Goal: Task Accomplishment & Management: Manage account settings

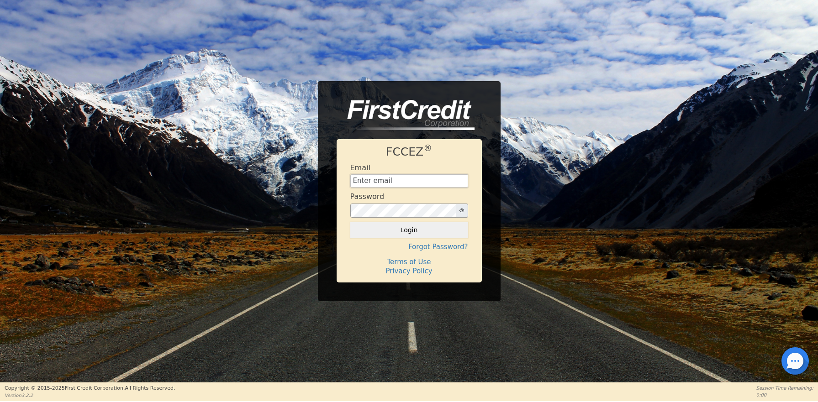
type input "[EMAIL_ADDRESS][DOMAIN_NAME]"
click at [409, 230] on button "Login" at bounding box center [409, 230] width 118 height 16
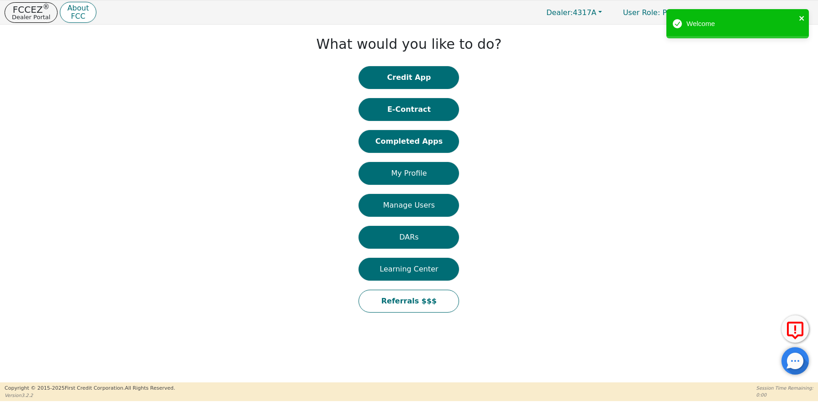
click at [804, 15] on icon "close" at bounding box center [802, 18] width 6 height 7
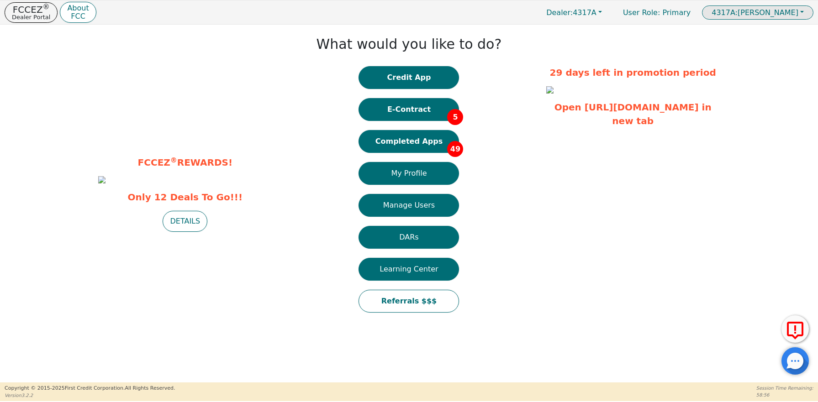
click at [737, 11] on span "4317A: [PERSON_NAME]" at bounding box center [754, 12] width 87 height 9
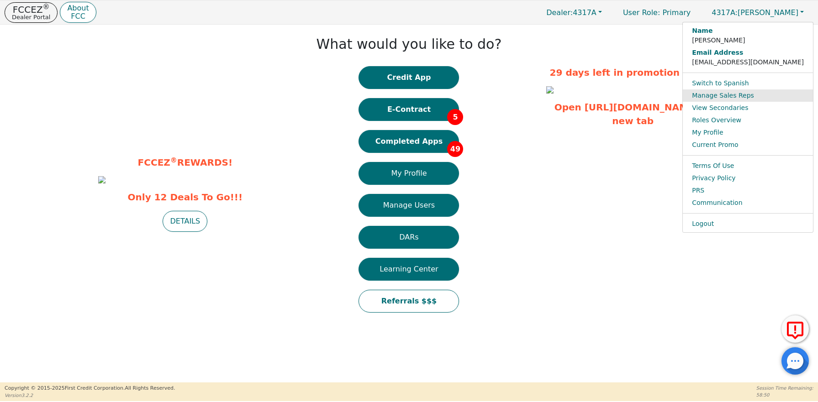
click at [730, 96] on link "Manage Sales Reps" at bounding box center [748, 95] width 130 height 12
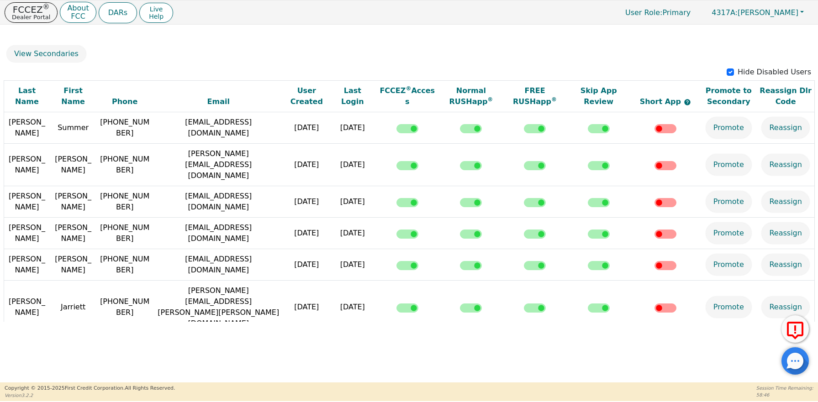
scroll to position [149, 0]
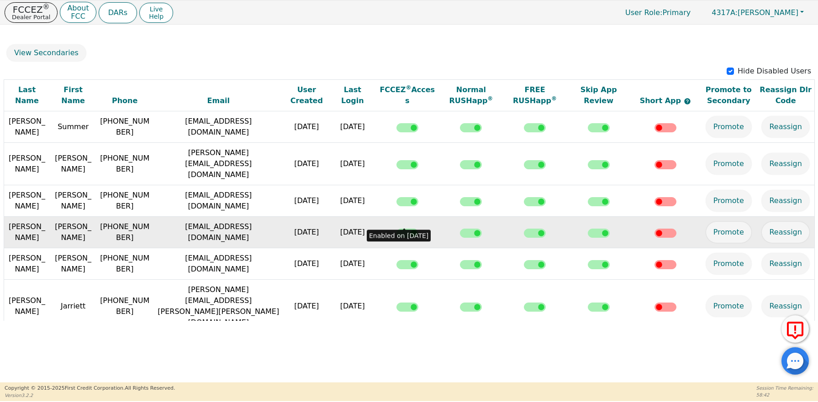
click at [405, 229] on input "checkbox" at bounding box center [407, 233] width 22 height 9
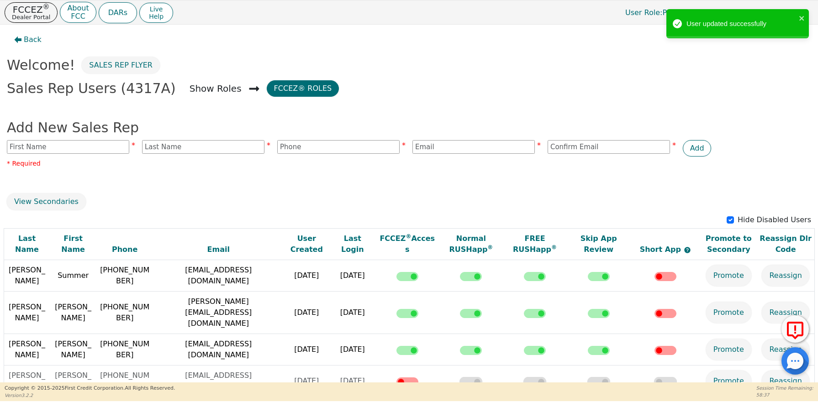
scroll to position [0, 0]
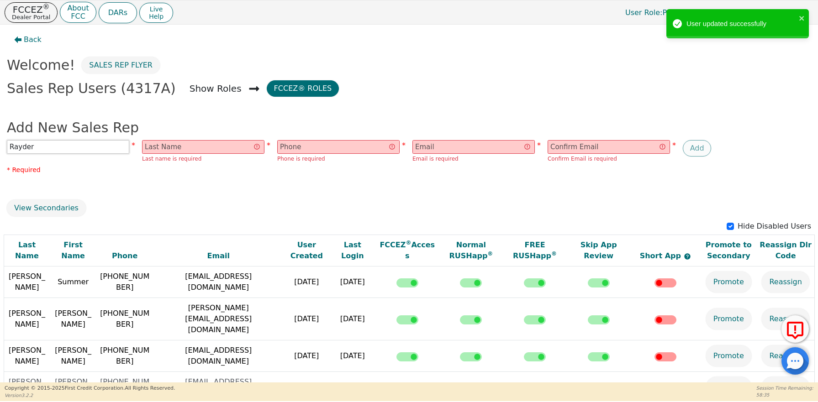
type input "Rayder"
type input "[PERSON_NAME]"
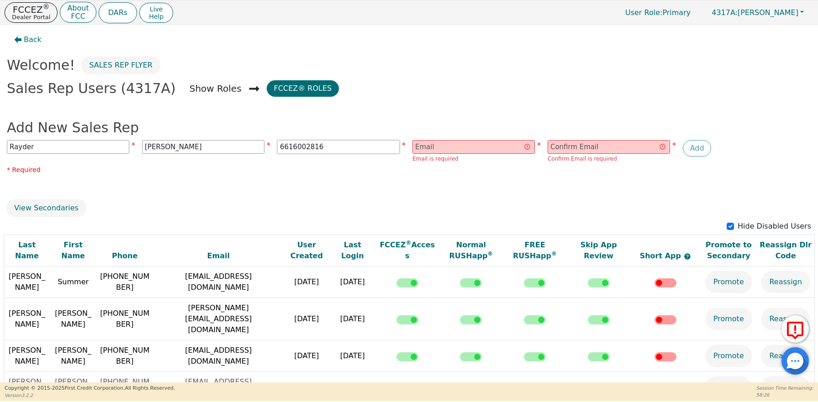
type input "6616002816"
type input "[EMAIL_ADDRESS][DOMAIN_NAME]"
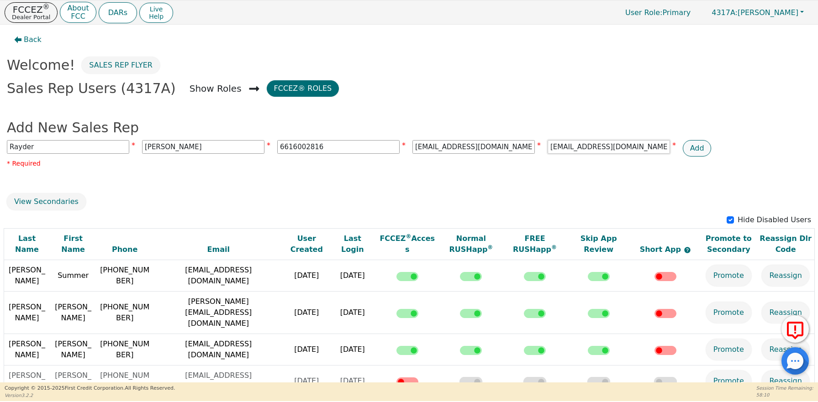
type input "[EMAIL_ADDRESS][DOMAIN_NAME]"
click at [692, 147] on button "Add" at bounding box center [697, 148] width 29 height 16
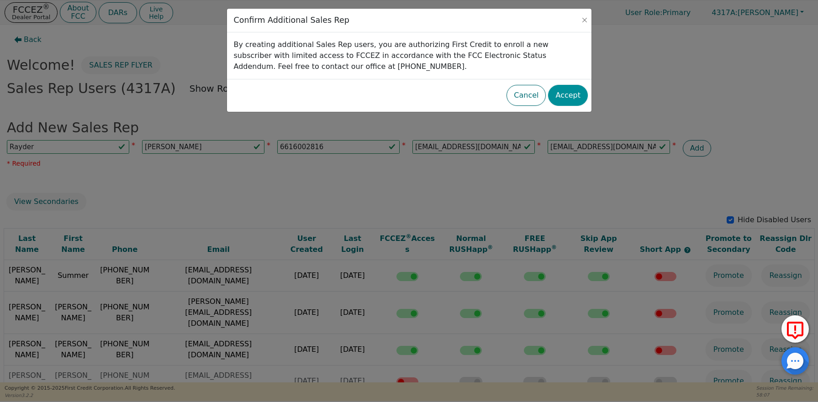
click at [568, 94] on button "Accept" at bounding box center [568, 95] width 40 height 21
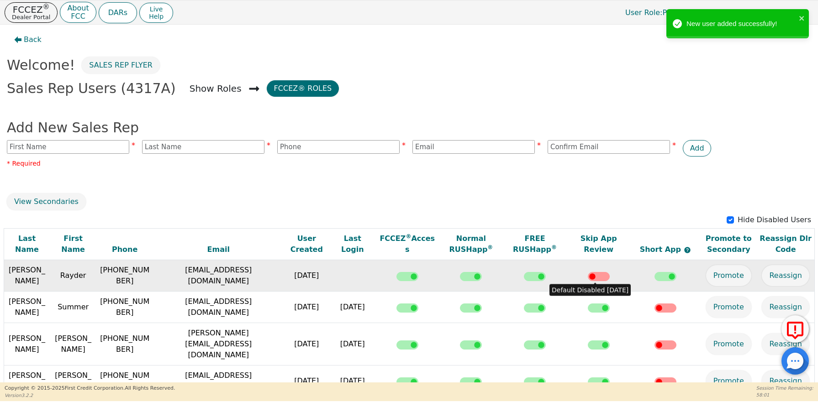
click at [597, 279] on input "checkbox" at bounding box center [599, 276] width 22 height 9
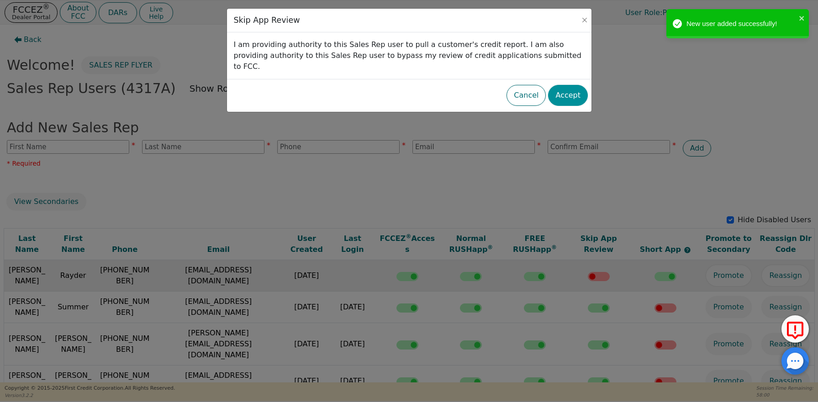
click at [575, 85] on button "Accept" at bounding box center [568, 95] width 40 height 21
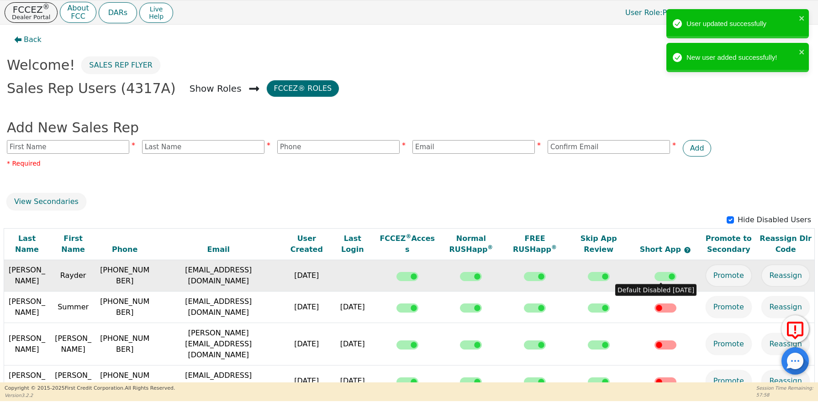
click at [660, 275] on input "checkbox" at bounding box center [665, 276] width 22 height 9
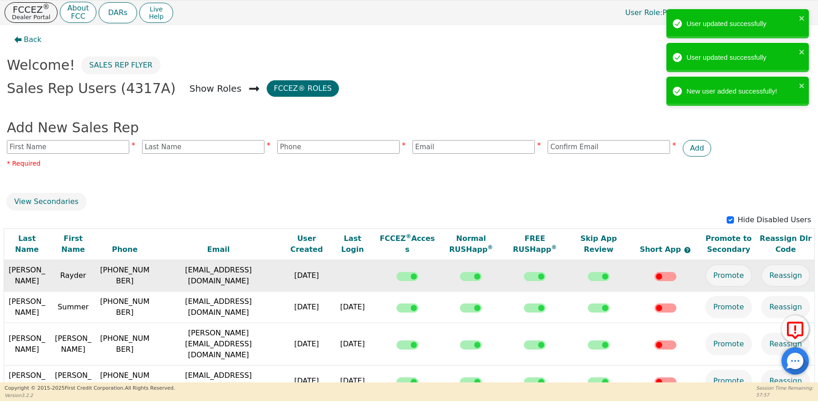
click at [642, 184] on div "Back Welcome! Sales Rep Flyer Sales Rep Users (4317A) Show Roles FCCEZ® Roles A…" at bounding box center [409, 298] width 818 height 546
